Goal: Information Seeking & Learning: Learn about a topic

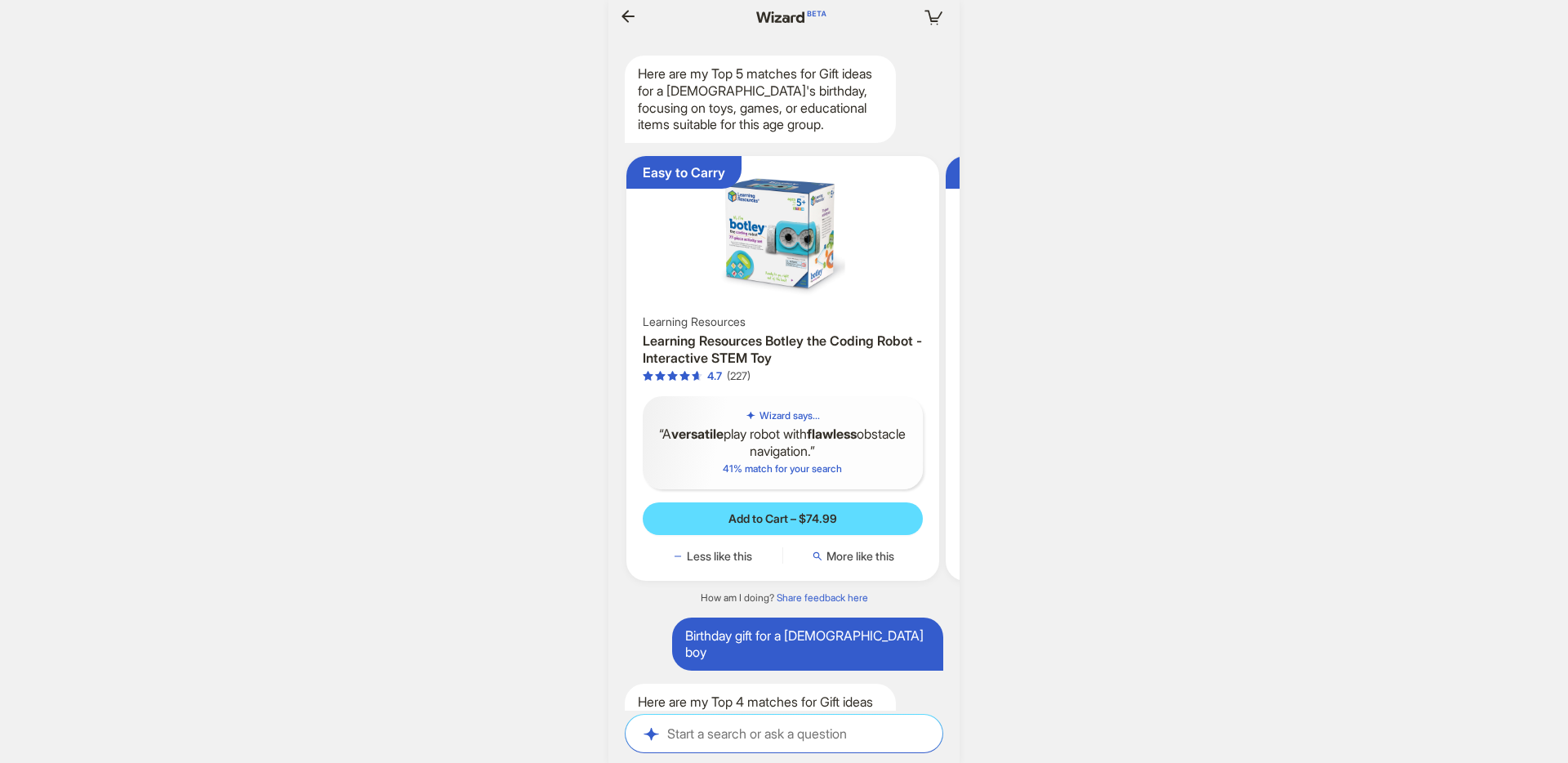
scroll to position [0, 317]
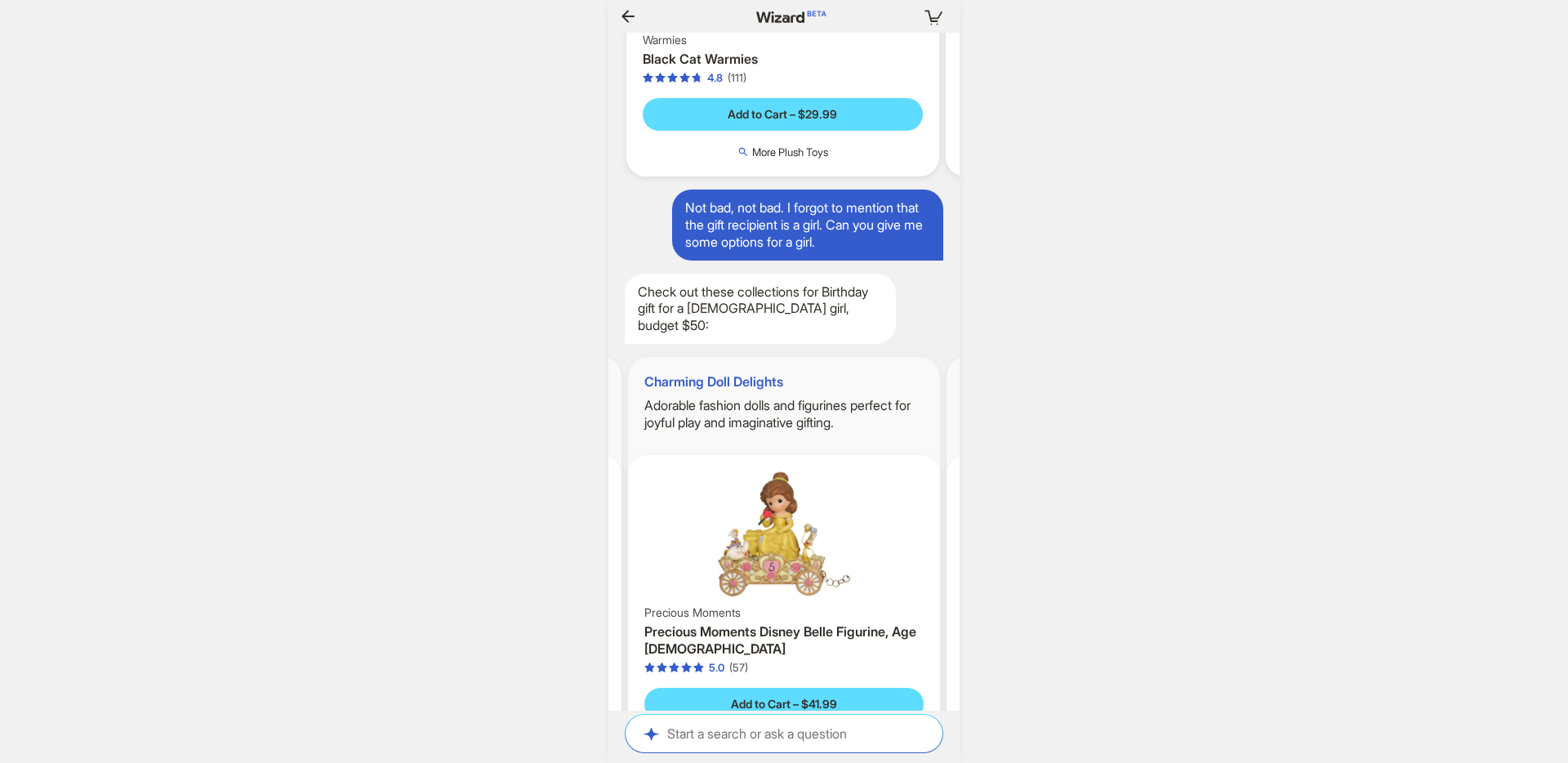
click at [771, 397] on h2 "Adorable fashion dolls and figurines perfect for joyful play and imaginative gi…" at bounding box center [784, 414] width 313 height 35
click at [775, 397] on h2 "Adorable fashion dolls and figurines perfect for joyful play and imaginative gi…" at bounding box center [784, 414] width 313 height 35
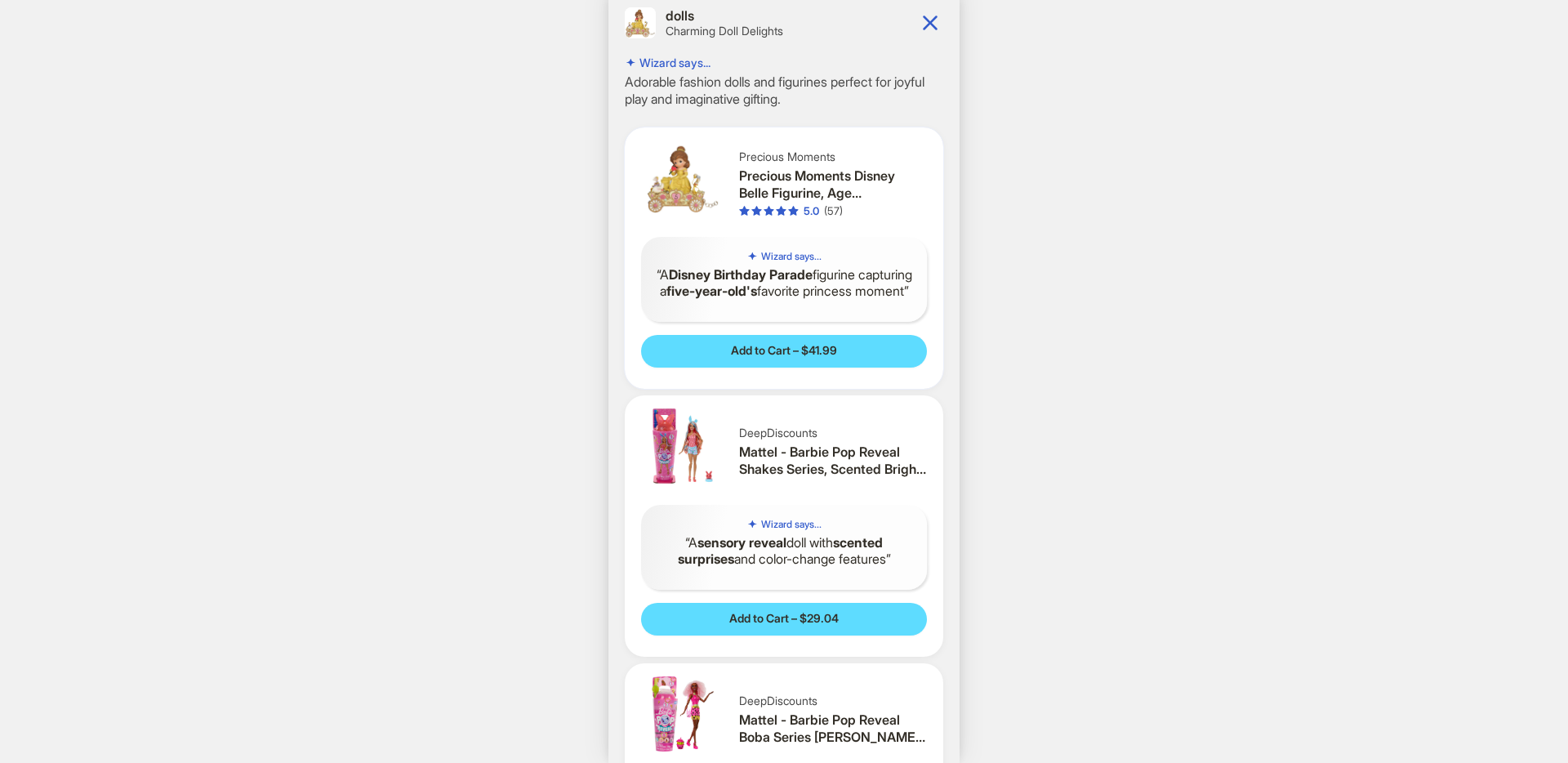
click at [818, 206] on div "5.0" at bounding box center [812, 211] width 16 height 14
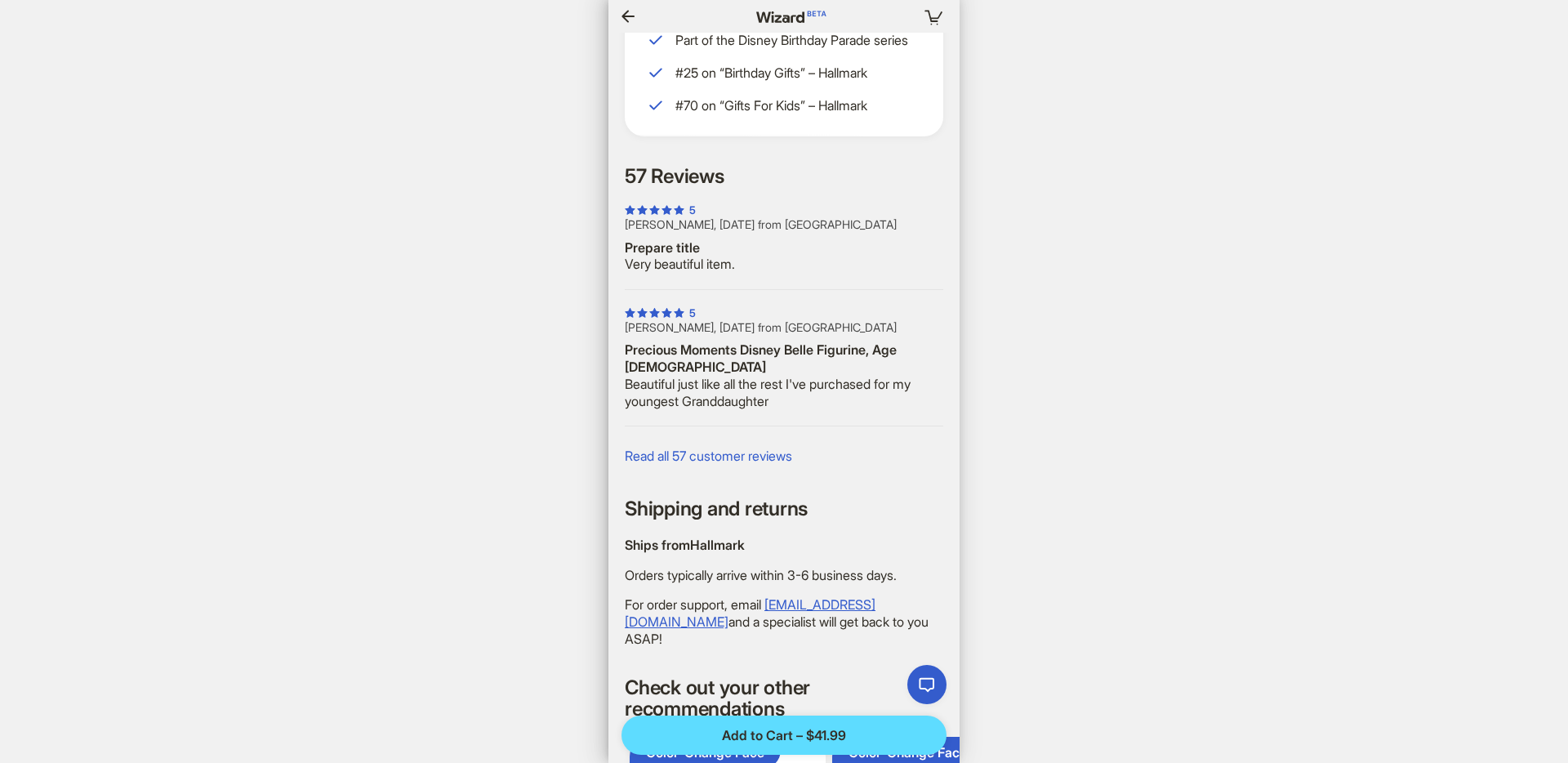
scroll to position [716, 0]
click at [691, 448] on span "Read all 57 customer reviews" at bounding box center [708, 456] width 168 height 17
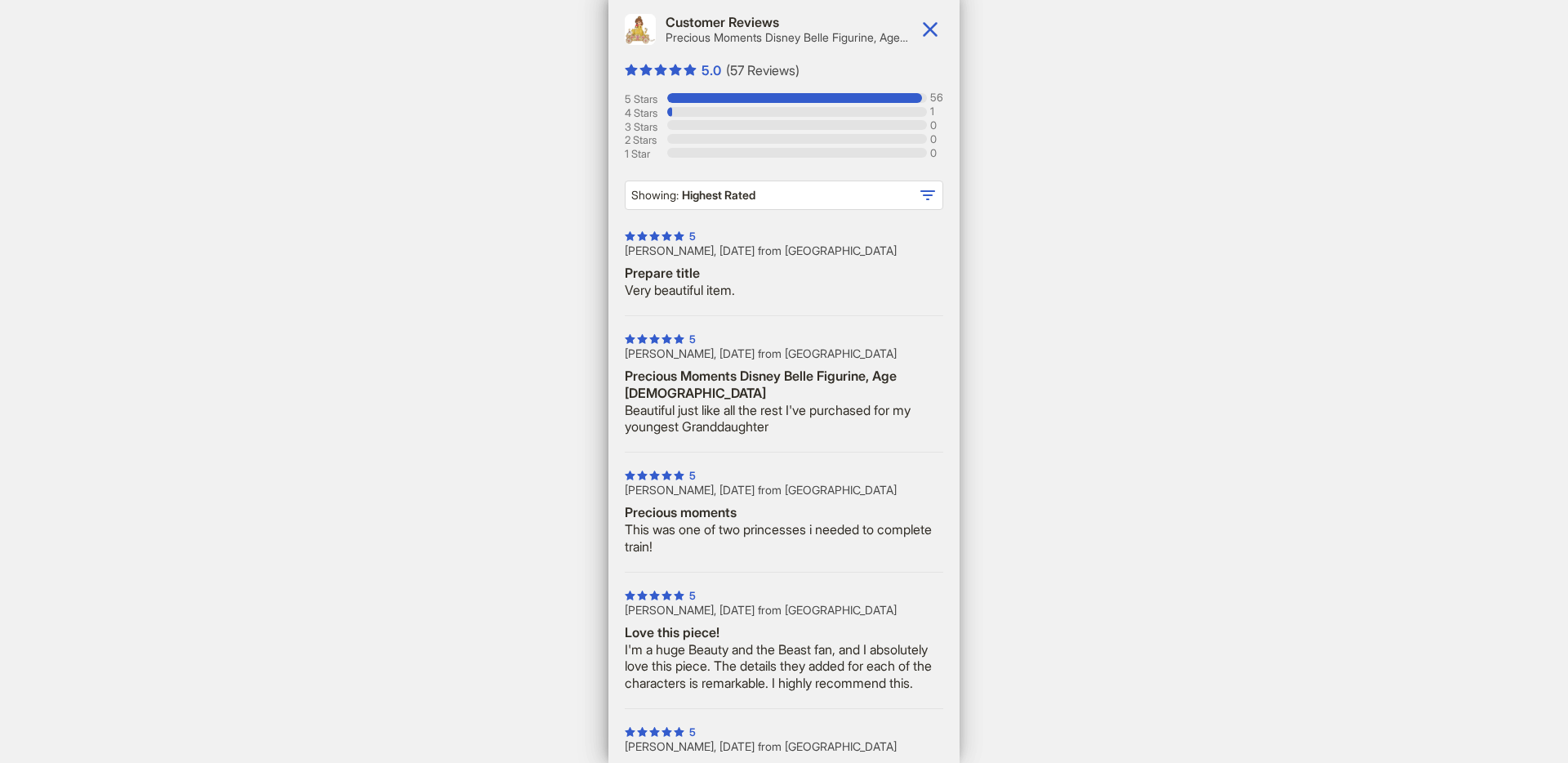
click at [944, 28] on div "Customer Reviews Precious Moments Disney Belle Figurine, Age [DEMOGRAPHIC_DATA]…" at bounding box center [784, 381] width 351 height 763
click at [923, 34] on icon "button" at bounding box center [930, 28] width 26 height 26
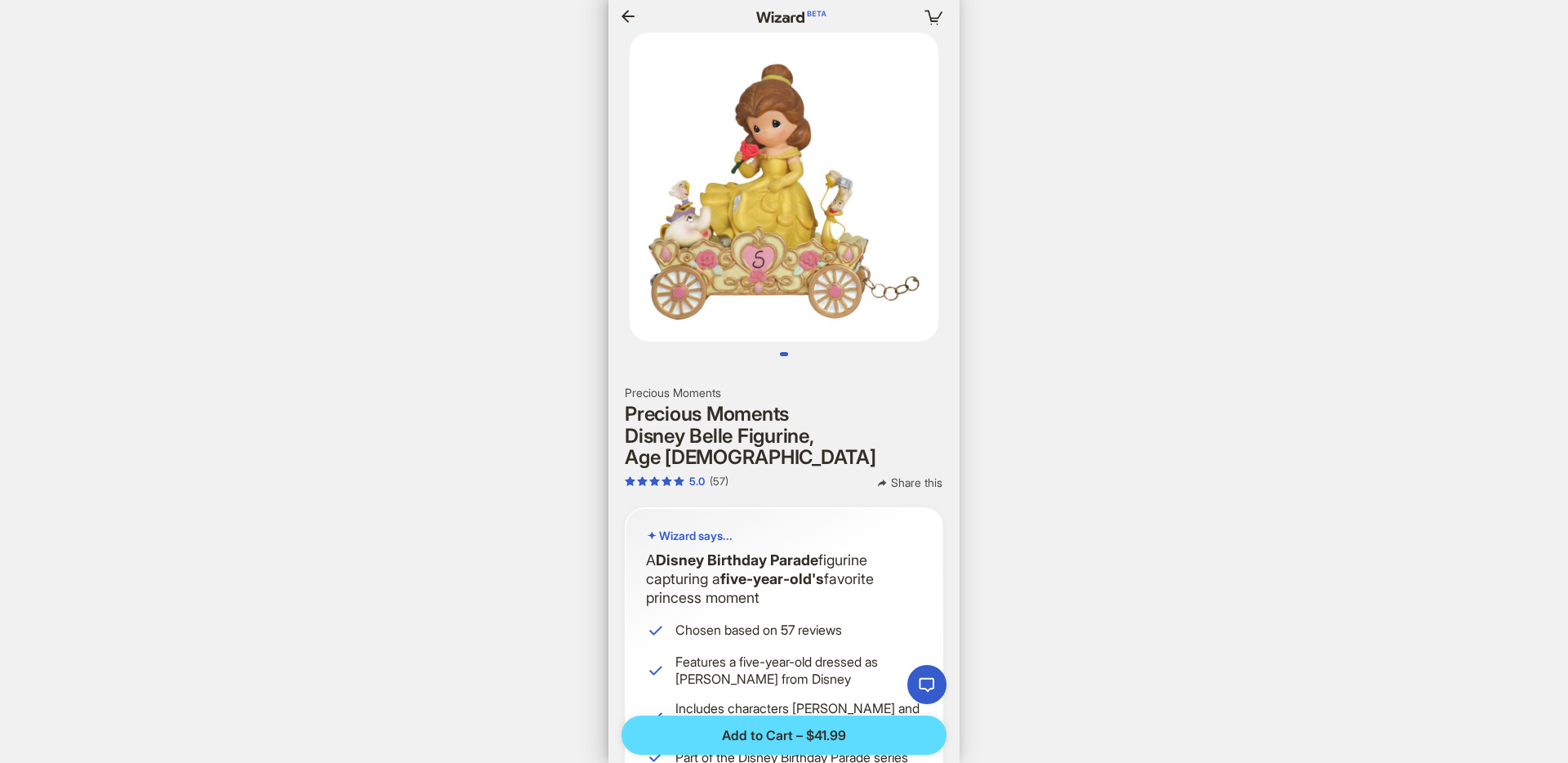
click at [628, 22] on icon "button" at bounding box center [628, 16] width 20 height 19
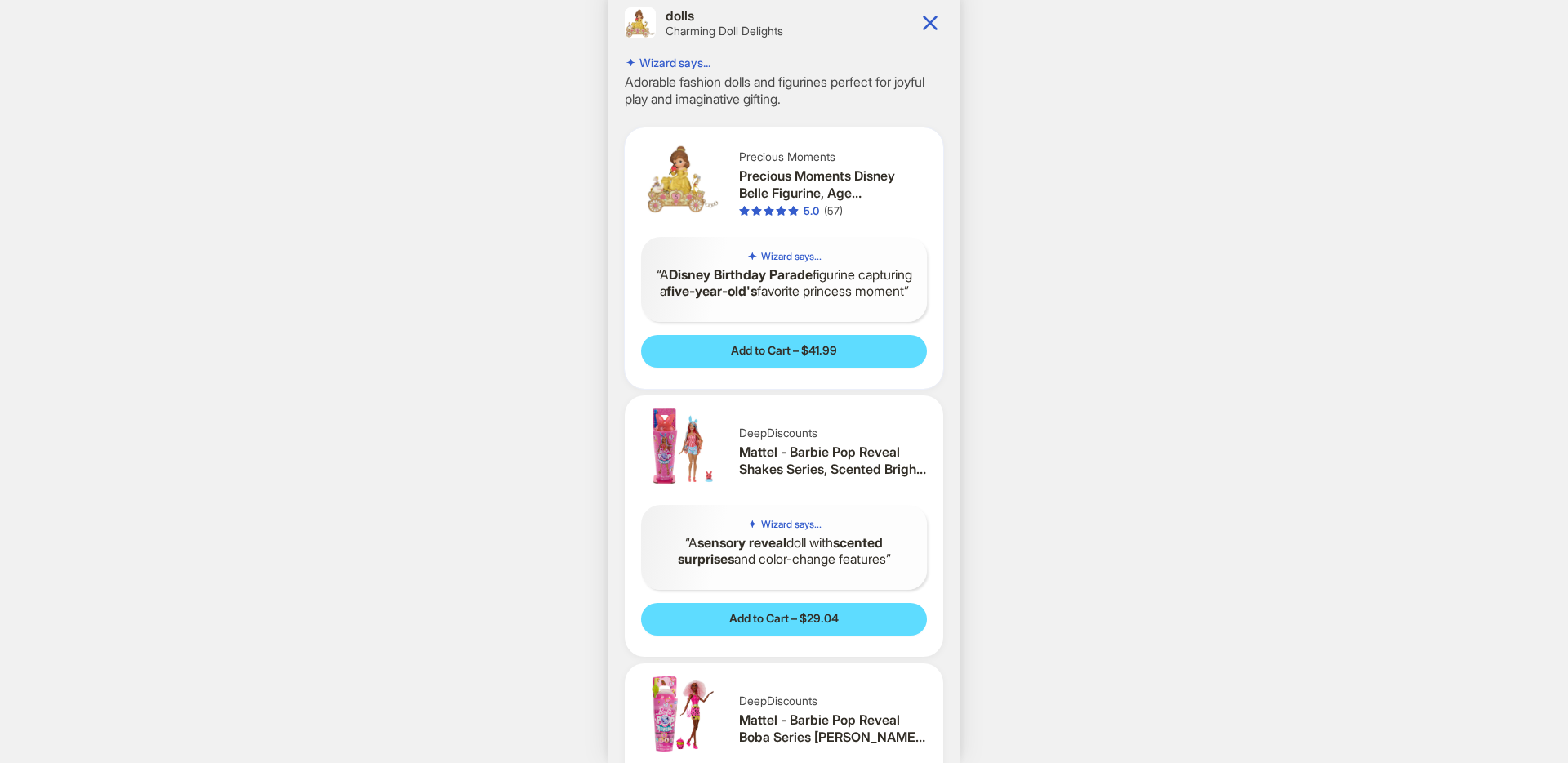
click at [769, 157] on span "Precious Moments" at bounding box center [787, 157] width 97 height 15
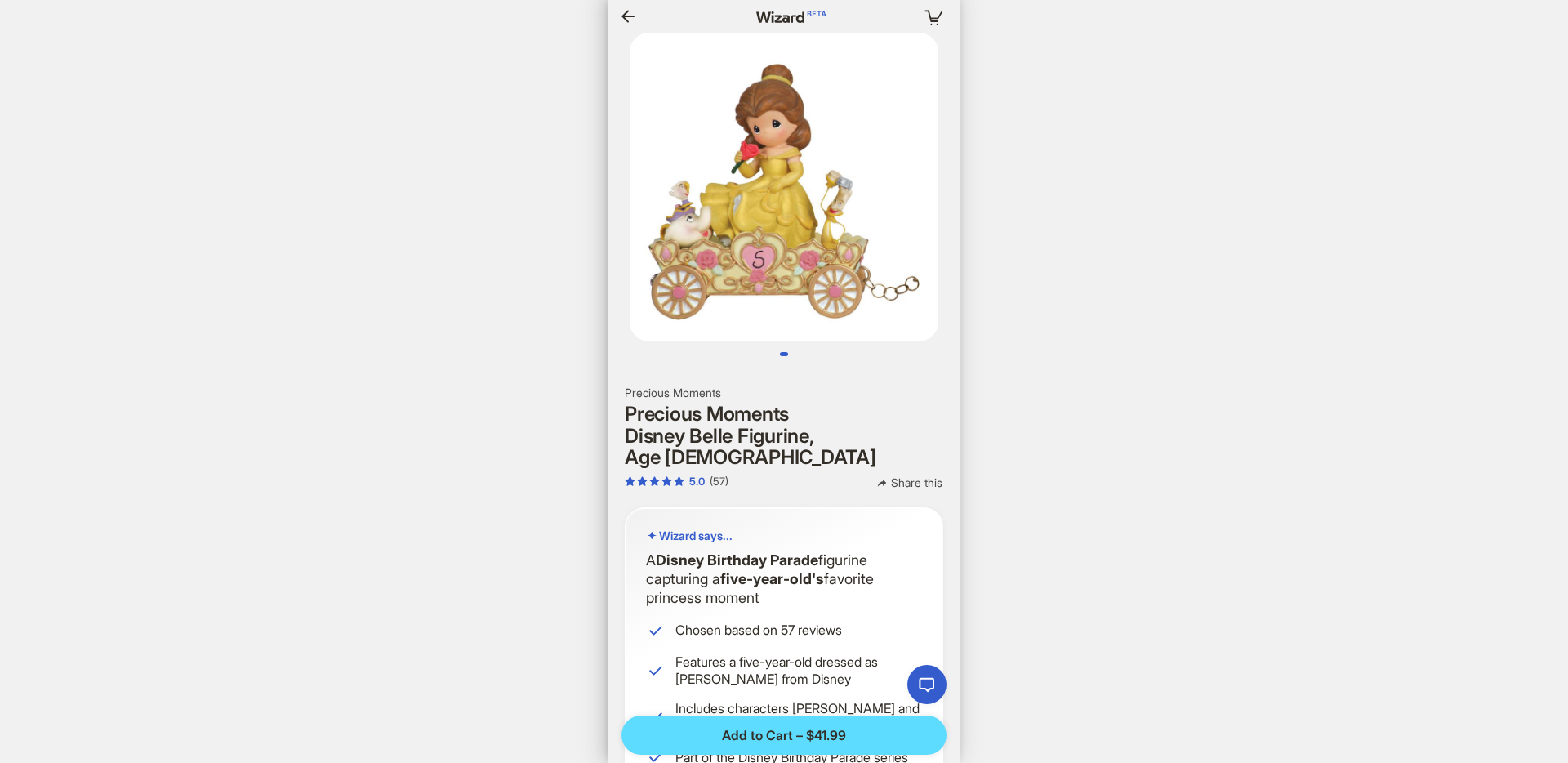
scroll to position [0, 1879]
click at [632, 17] on icon "button" at bounding box center [628, 16] width 20 height 19
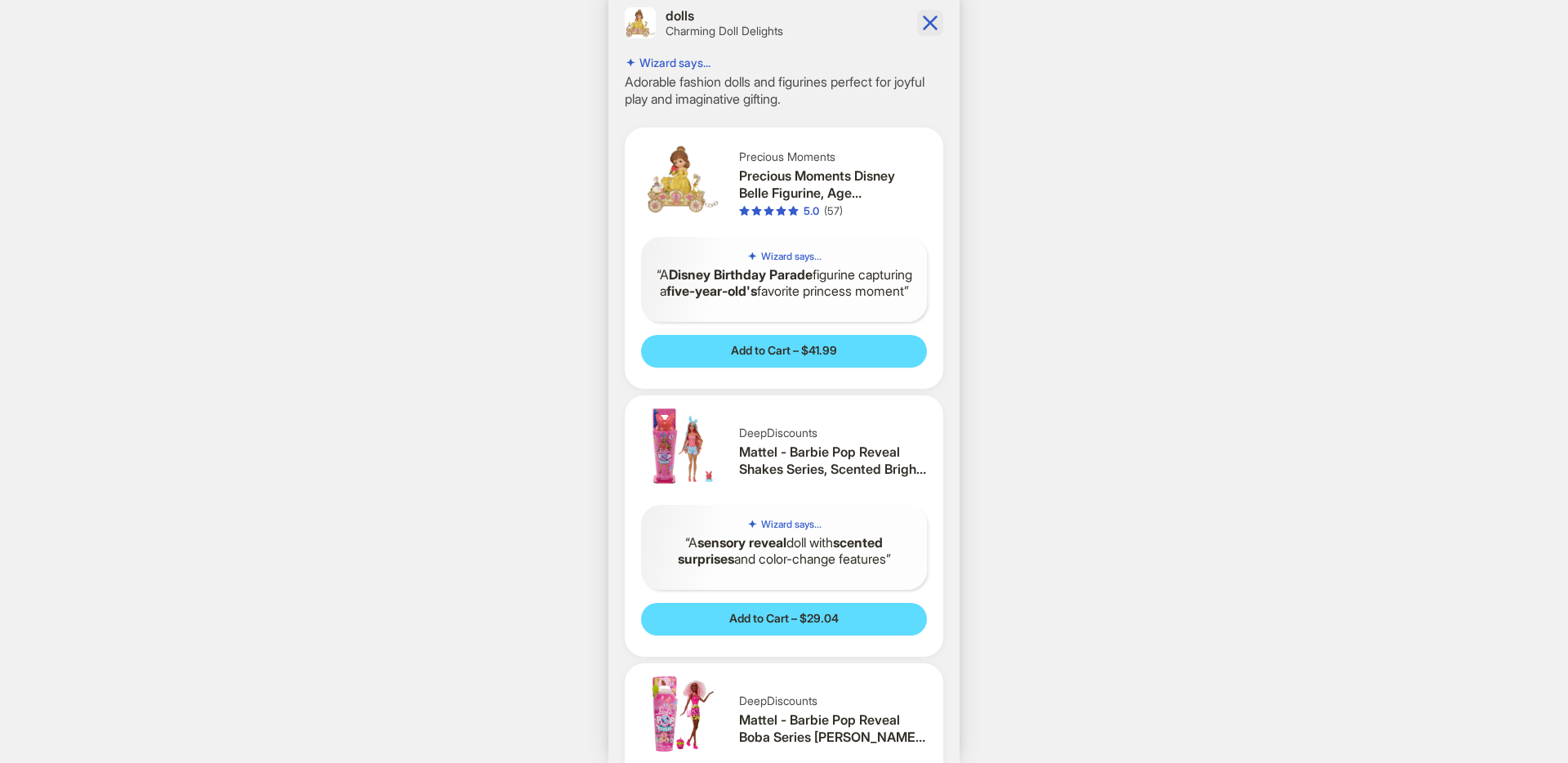
click at [930, 27] on icon "button" at bounding box center [930, 22] width 26 height 26
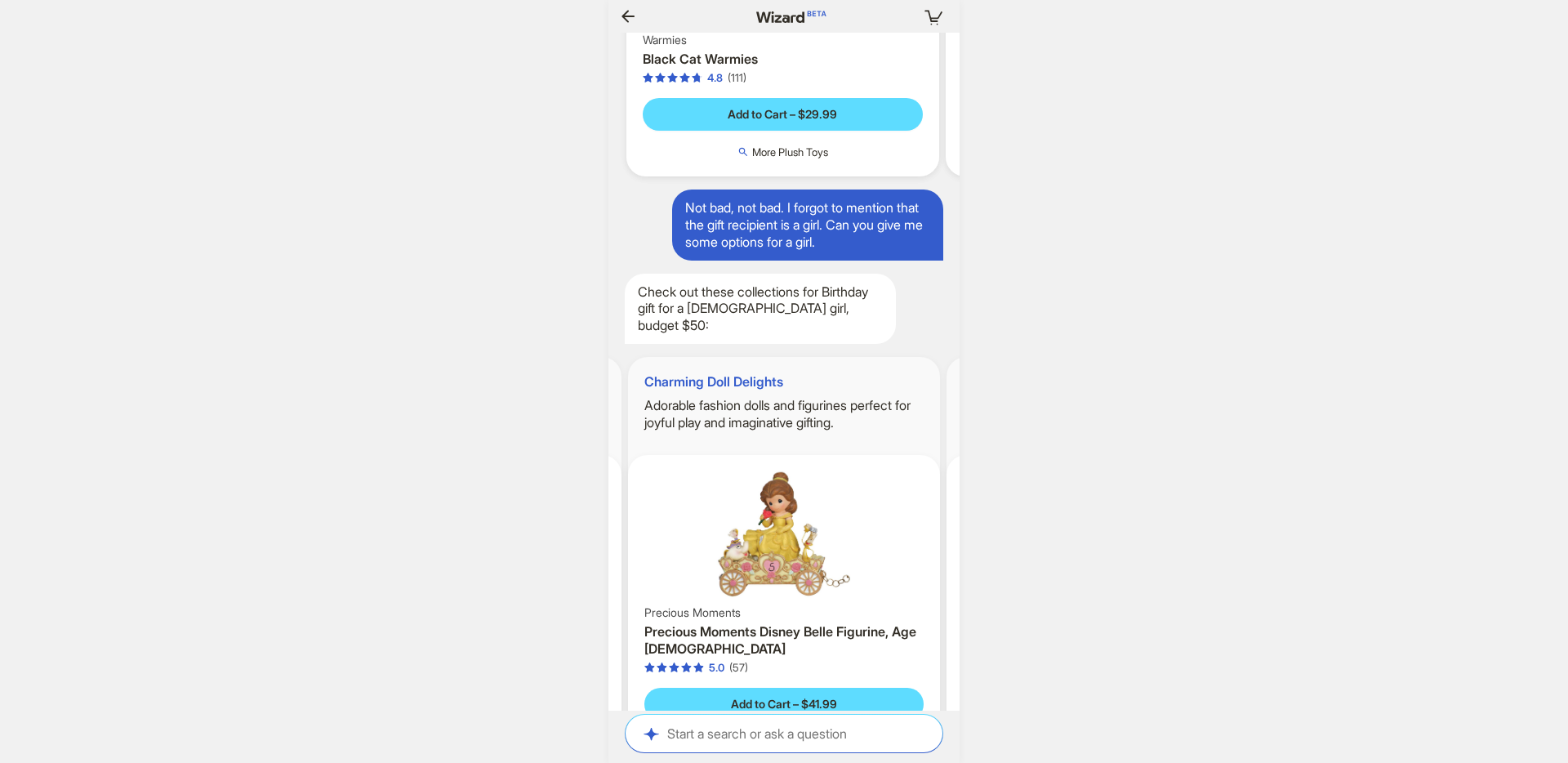
click at [628, 18] on icon "button" at bounding box center [628, 16] width 20 height 19
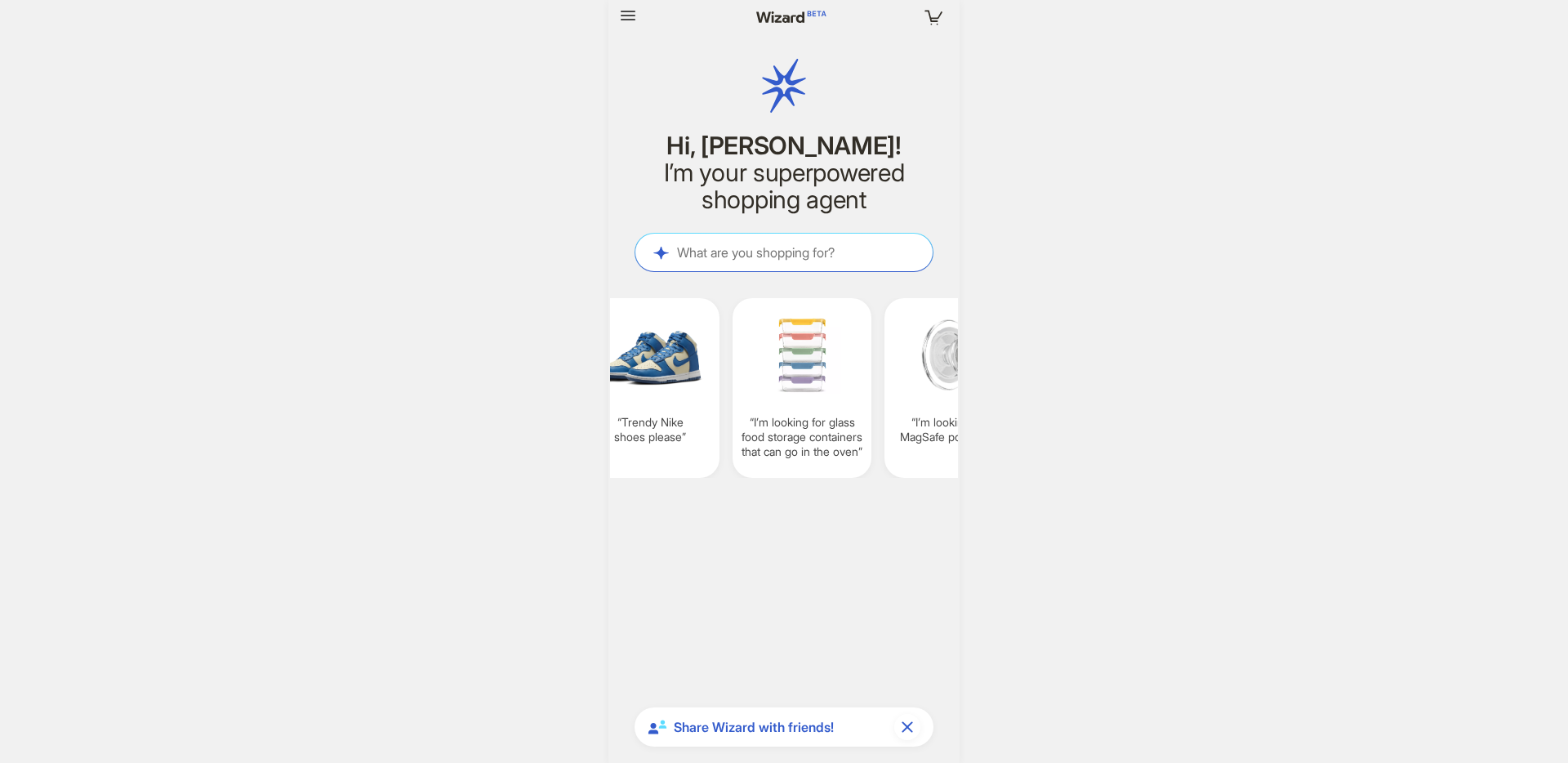
scroll to position [0, 1703]
